Goal: Task Accomplishment & Management: Manage account settings

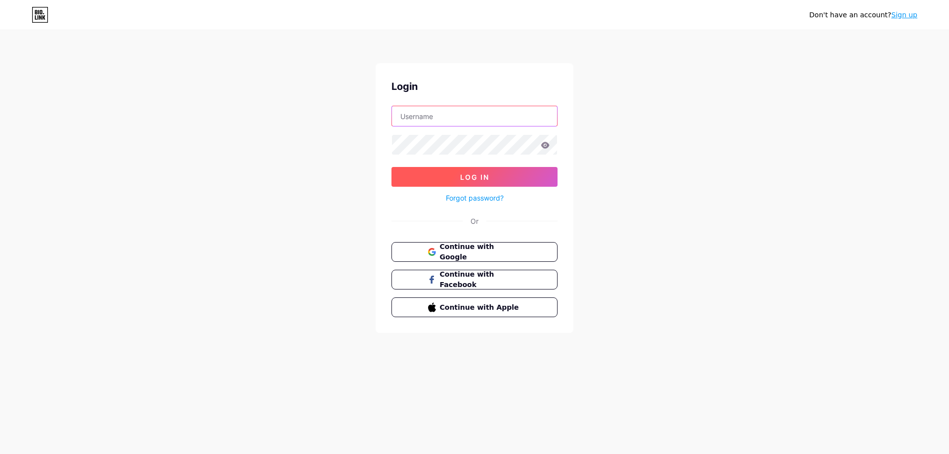
type input "[EMAIL_ADDRESS][DOMAIN_NAME]"
click at [493, 176] on button "Log In" at bounding box center [475, 177] width 166 height 20
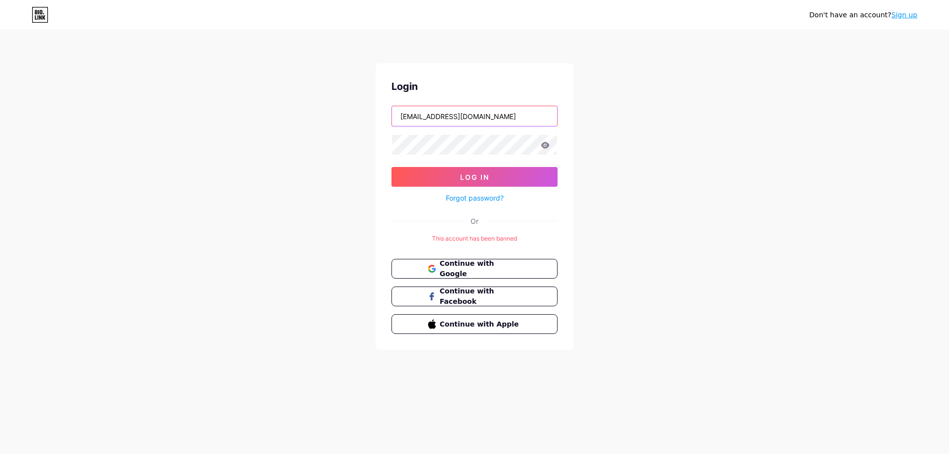
click at [506, 112] on input "[EMAIL_ADDRESS][DOMAIN_NAME]" at bounding box center [474, 116] width 165 height 20
drag, startPoint x: 506, startPoint y: 95, endPoint x: 386, endPoint y: 52, distance: 127.6
click at [506, 95] on div "Login [EMAIL_ADDRESS][DOMAIN_NAME] Log In Forgot password? Or This account has …" at bounding box center [475, 206] width 198 height 287
